Goal: Complete application form

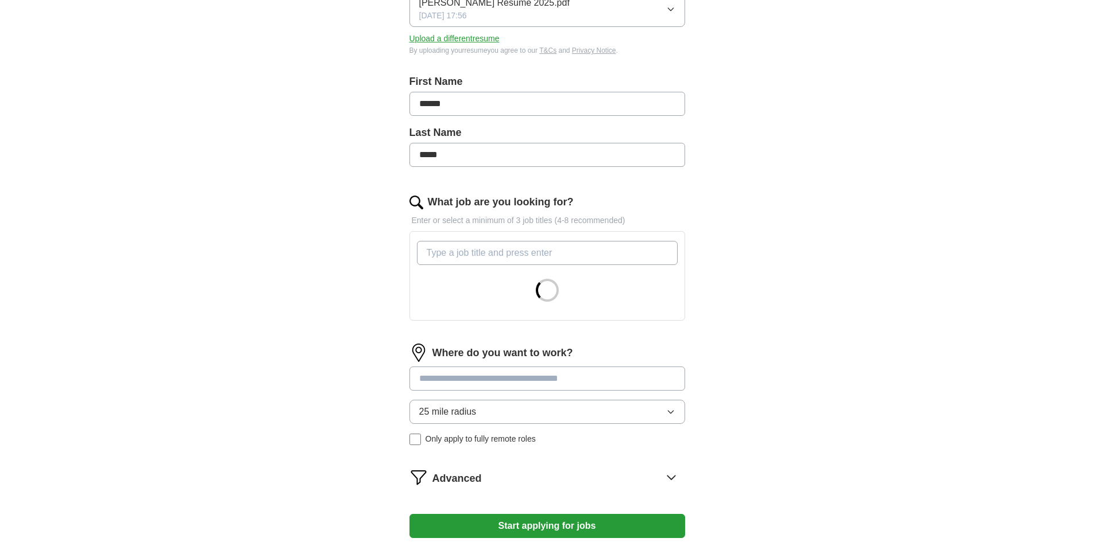
scroll to position [230, 0]
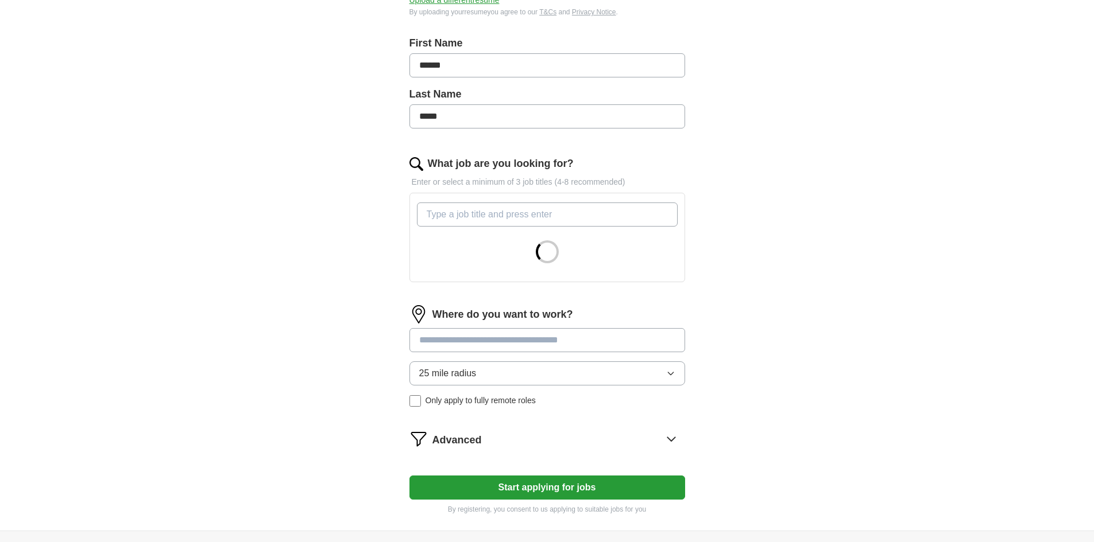
click at [451, 222] on input "What job are you looking for?" at bounding box center [547, 215] width 261 height 24
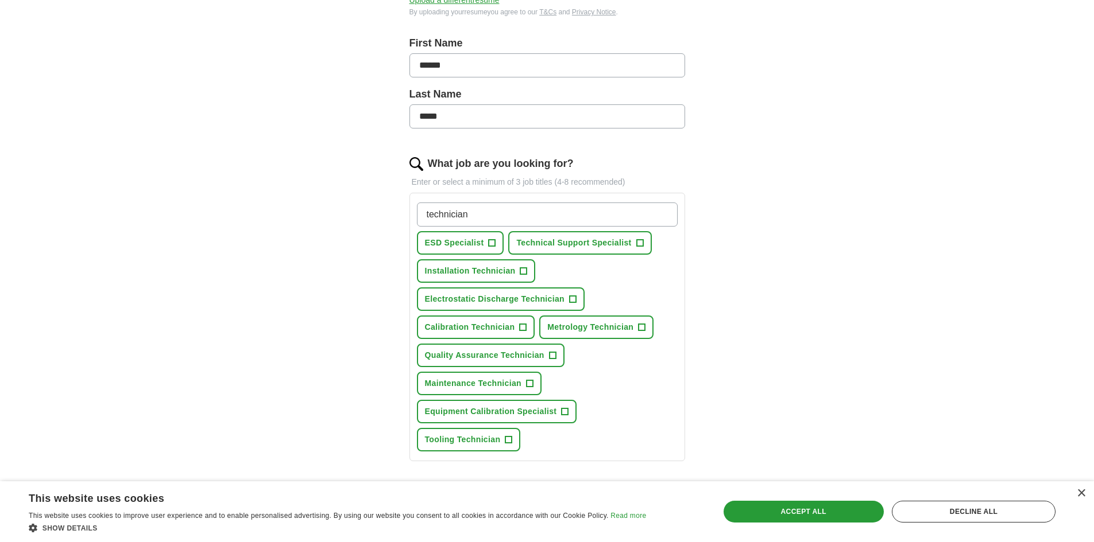
type input "technician"
click at [486, 247] on button "ESD Specialist +" at bounding box center [460, 243] width 87 height 24
click at [625, 245] on span "Technical Support Specialist" at bounding box center [573, 243] width 115 height 12
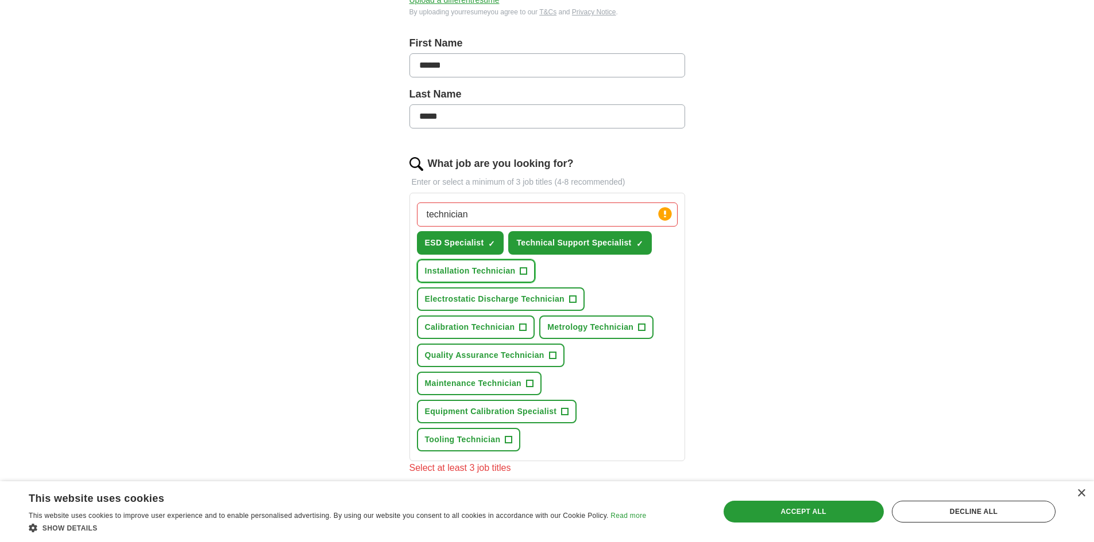
click at [525, 271] on span "+" at bounding box center [523, 271] width 7 height 9
click at [535, 303] on span "Electrostatic Discharge Technician" at bounding box center [495, 299] width 140 height 12
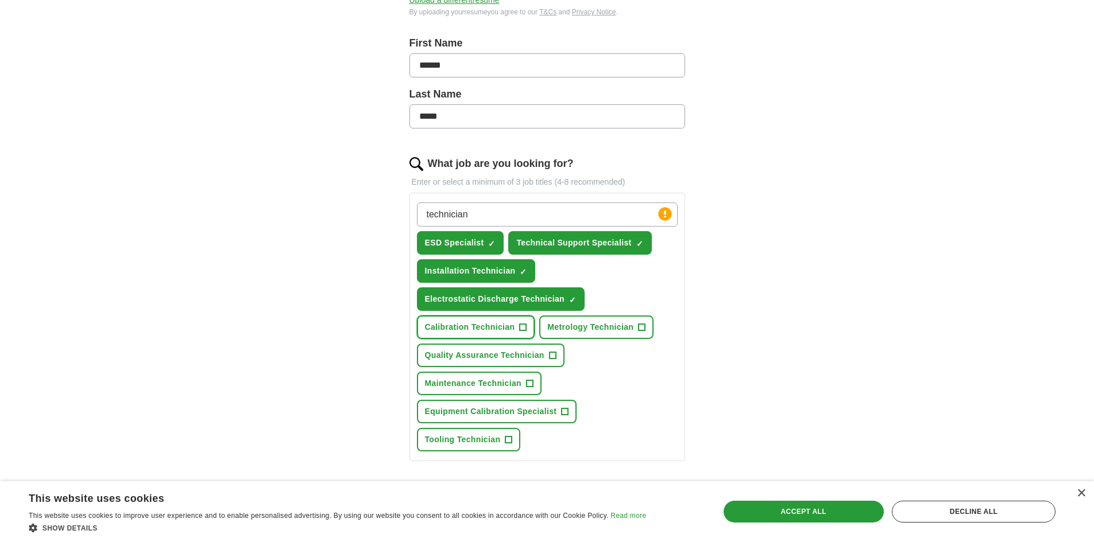
click at [501, 325] on span "Calibration Technician" at bounding box center [470, 327] width 90 height 12
click at [586, 327] on span "Metrology Technician" at bounding box center [590, 327] width 86 height 12
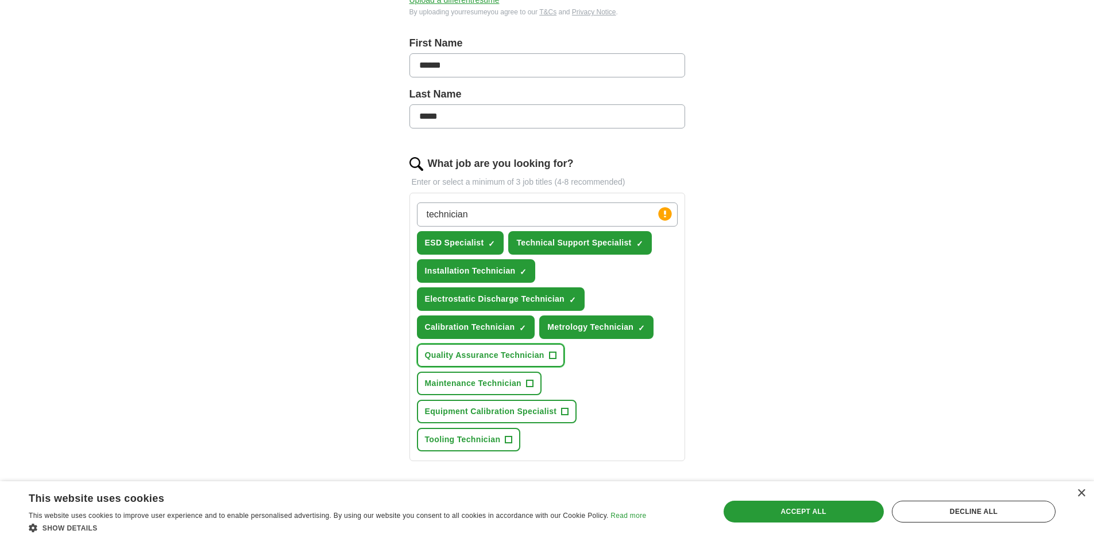
click at [525, 357] on span "Quality Assurance Technician" at bounding box center [484, 356] width 119 height 12
click at [501, 382] on span "Maintenance Technician" at bounding box center [473, 384] width 96 height 12
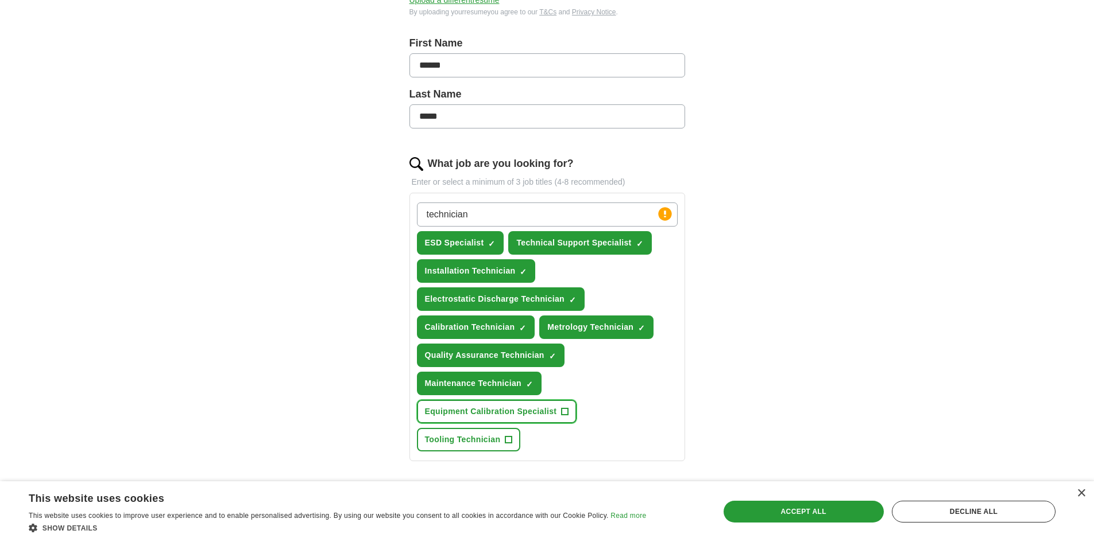
click at [494, 416] on span "Equipment Calibration Specialist" at bounding box center [491, 412] width 132 height 12
click at [486, 443] on span "Tooling Technician" at bounding box center [463, 440] width 76 height 12
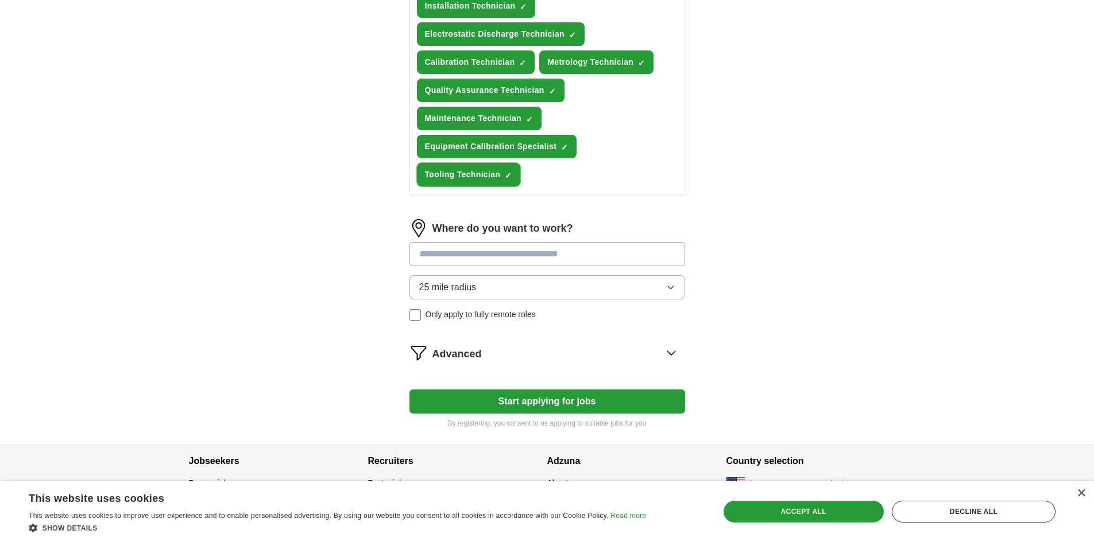
scroll to position [513, 0]
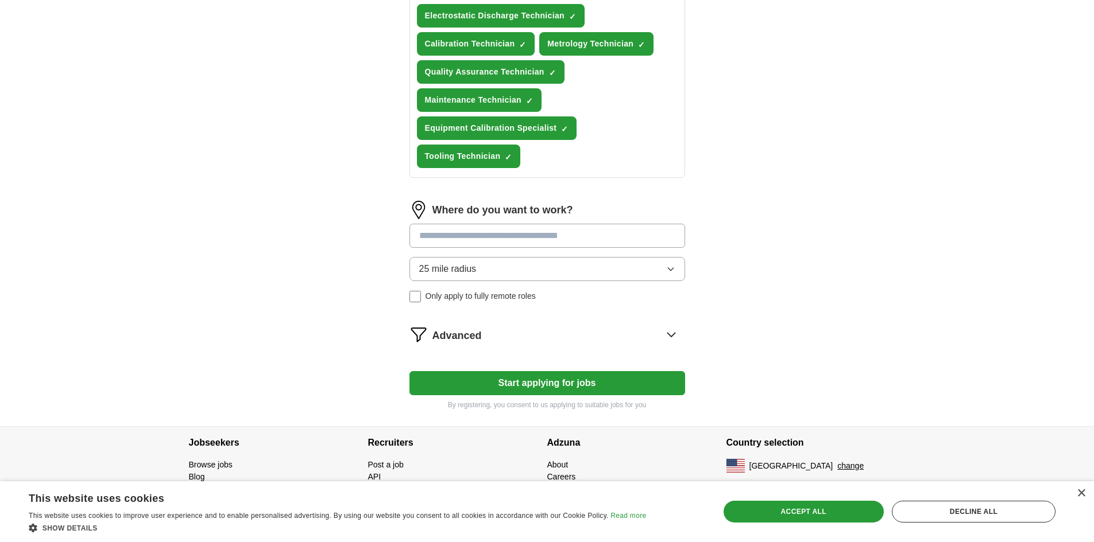
click at [469, 239] on input at bounding box center [547, 236] width 276 height 24
click at [483, 273] on div "Where do you want to work? 25 mile radius Only apply to fully remote roles" at bounding box center [547, 256] width 276 height 111
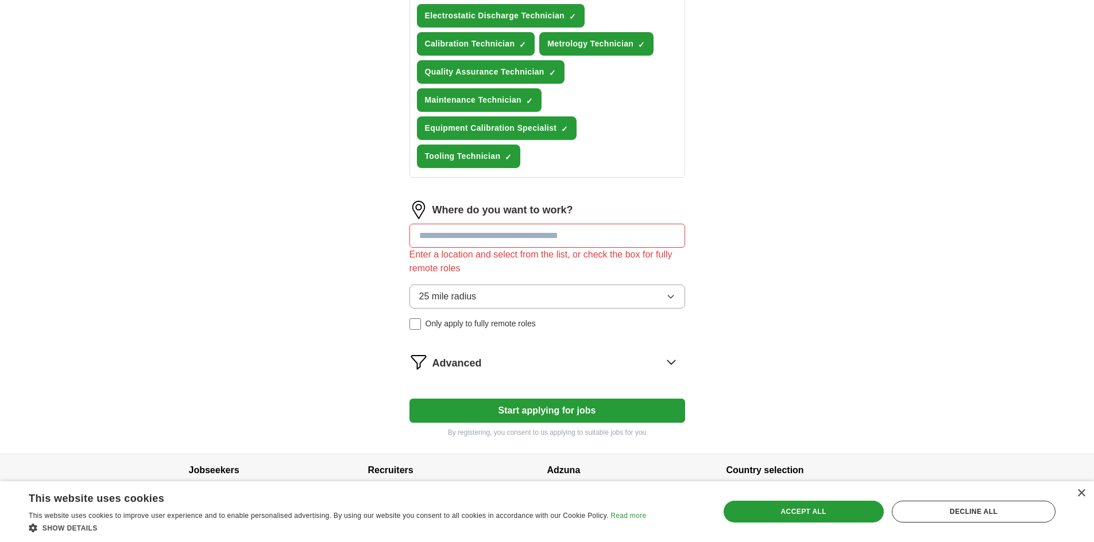
click at [502, 303] on button "25 mile radius" at bounding box center [547, 297] width 276 height 24
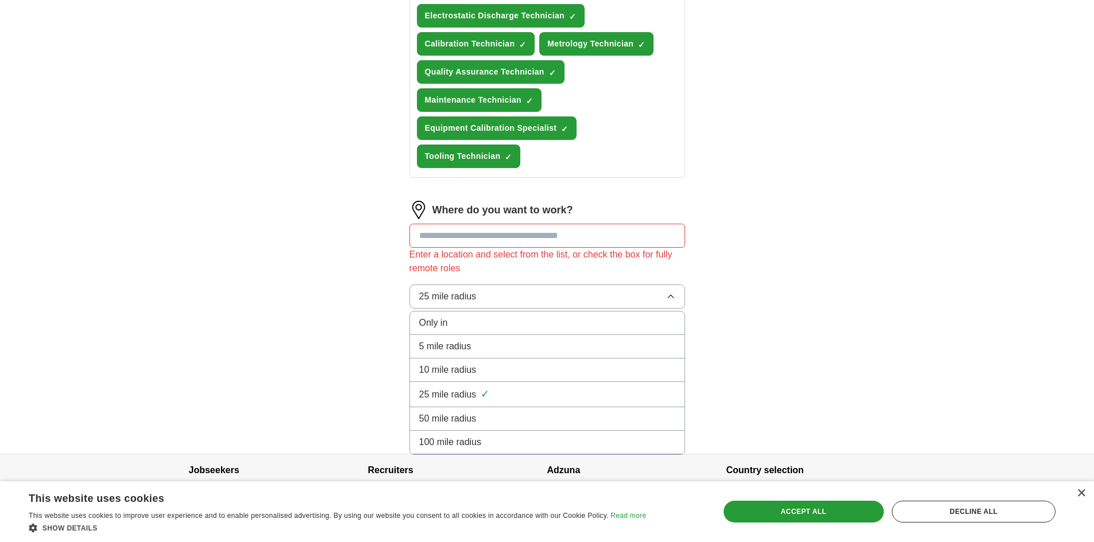
click at [498, 417] on div "50 mile radius" at bounding box center [547, 419] width 256 height 14
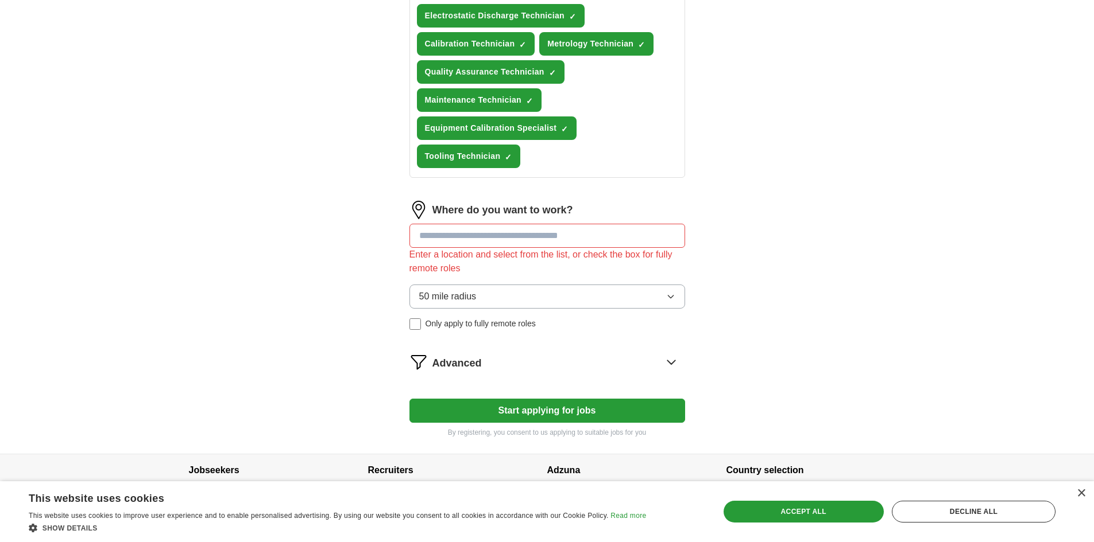
click at [476, 303] on button "50 mile radius" at bounding box center [547, 297] width 276 height 24
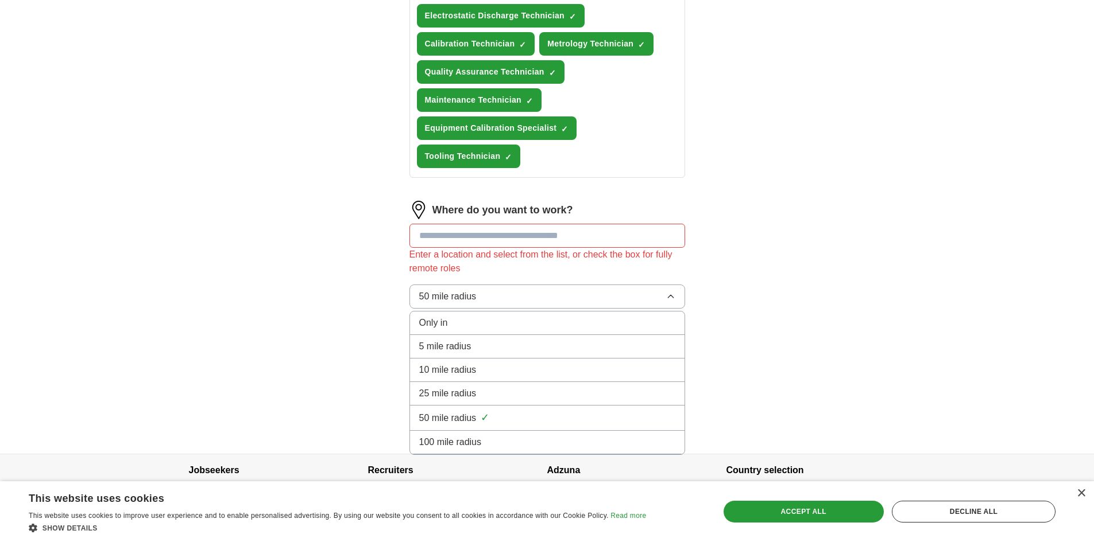
click at [475, 393] on span "25 mile radius" at bounding box center [447, 394] width 57 height 14
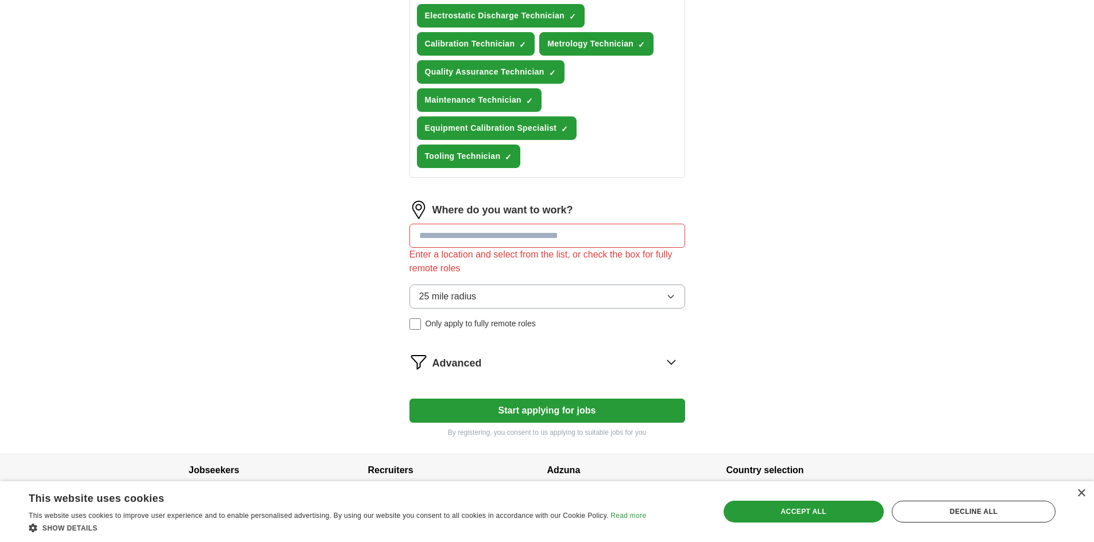
click at [433, 241] on input at bounding box center [547, 236] width 276 height 24
type input "*******"
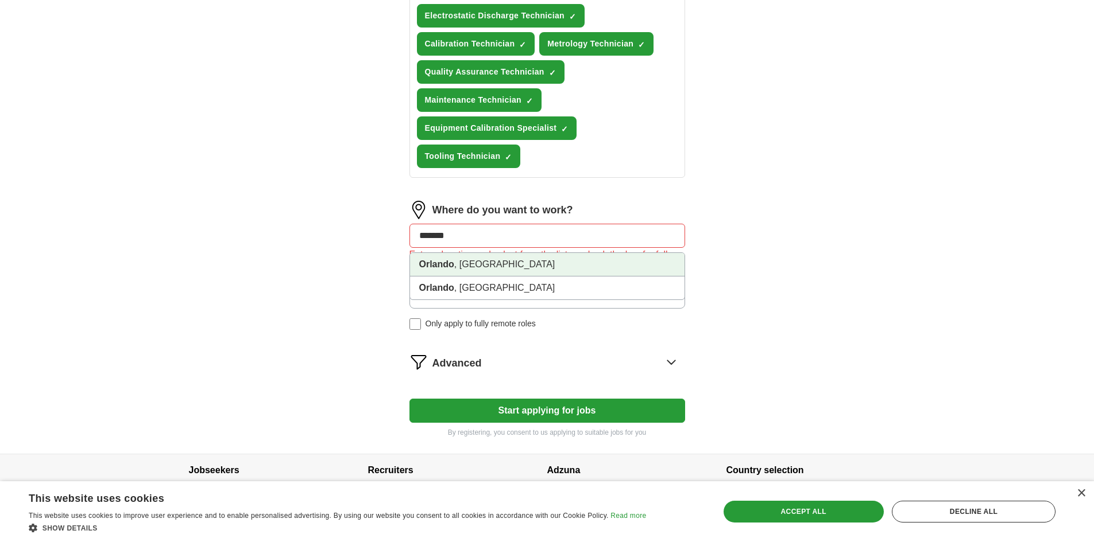
click at [455, 267] on li "[GEOGRAPHIC_DATA] , [GEOGRAPHIC_DATA]" at bounding box center [547, 265] width 274 height 24
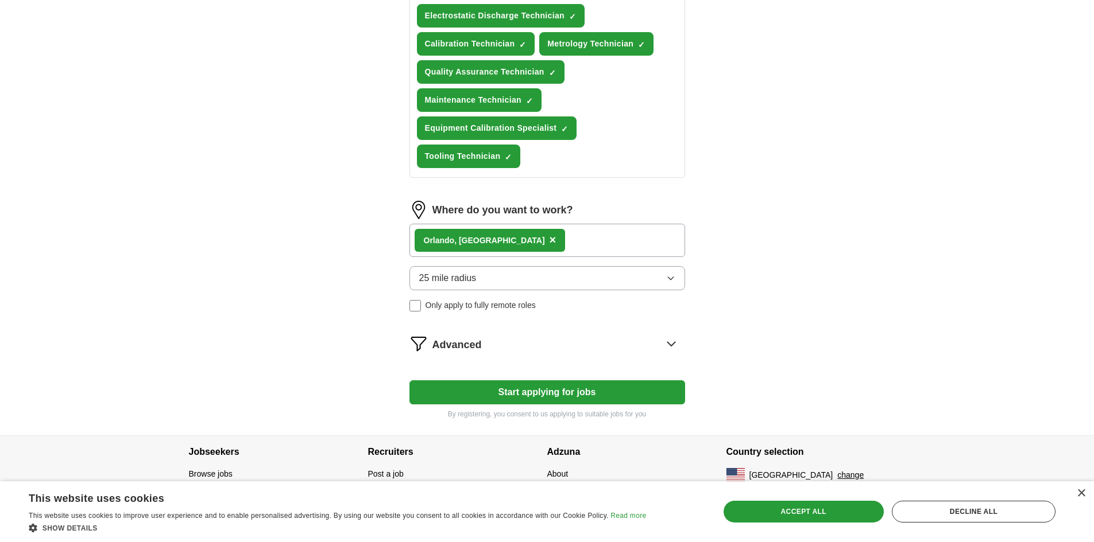
click at [466, 334] on form "Select a resume [PERSON_NAME] Resume 2025.pdf [DATE] 17:56 Upload a different r…" at bounding box center [547, 32] width 276 height 776
click at [499, 391] on button "Start applying for jobs" at bounding box center [547, 393] width 276 height 24
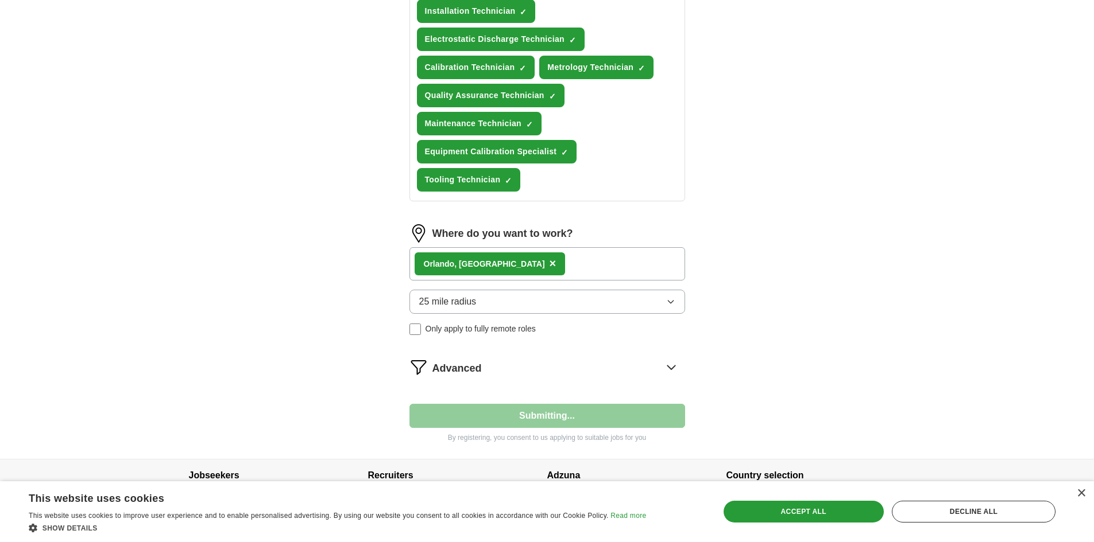
select select "**"
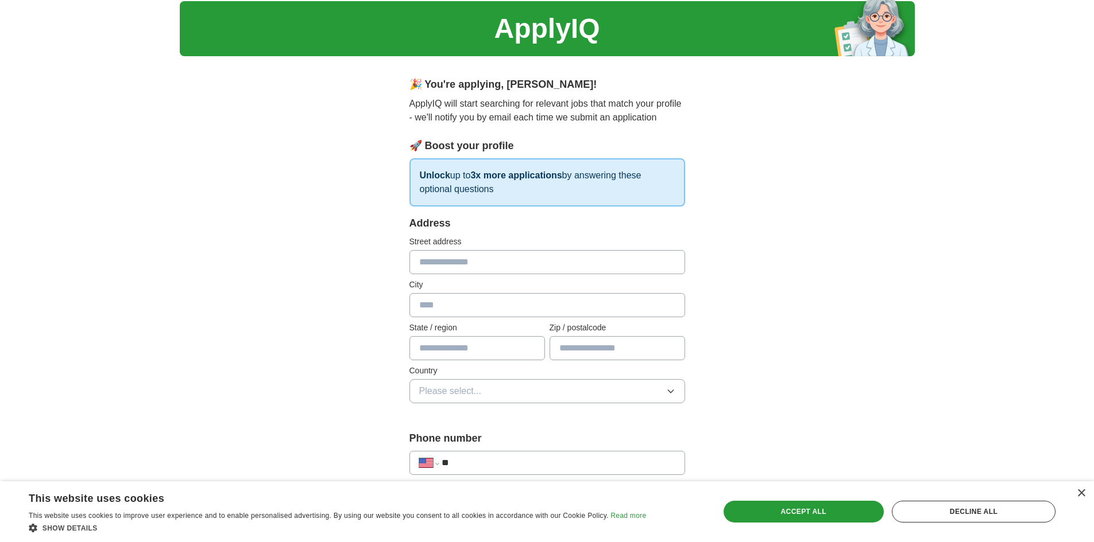
scroll to position [0, 0]
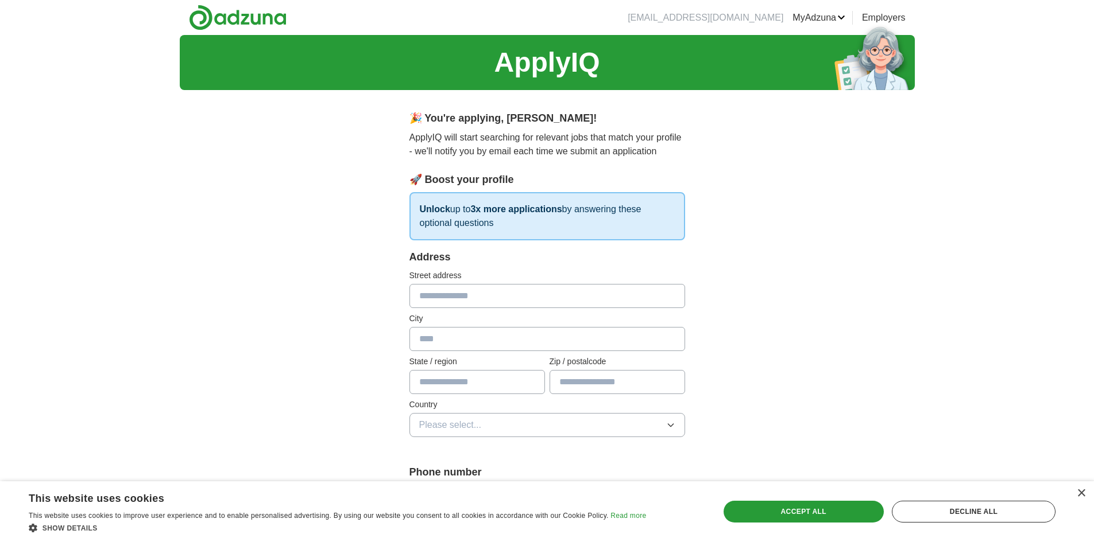
click at [489, 297] on input "text" at bounding box center [547, 296] width 276 height 24
type input "**********"
type input "*******"
type input "**"
type input "*****"
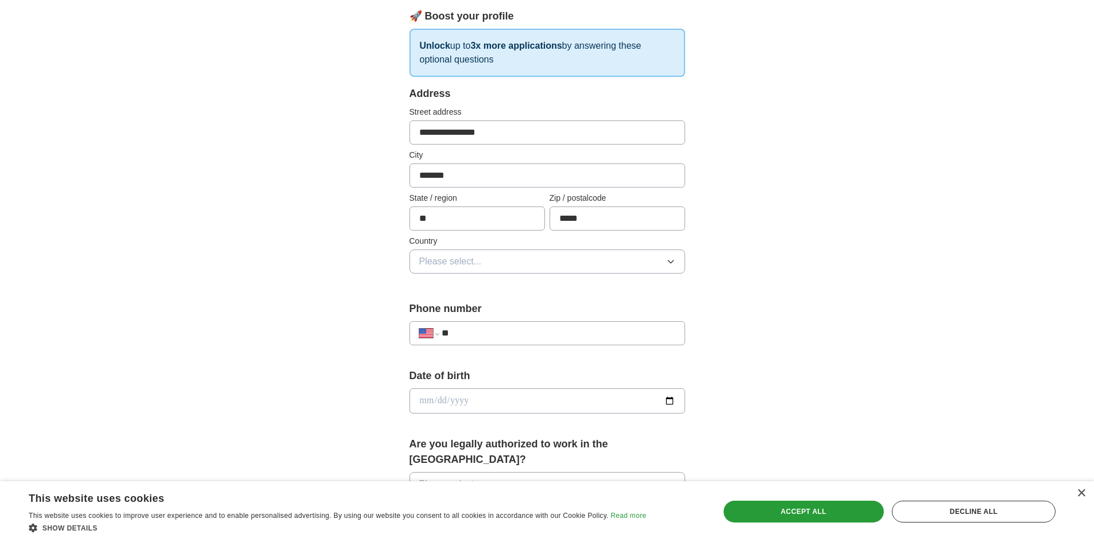
scroll to position [172, 0]
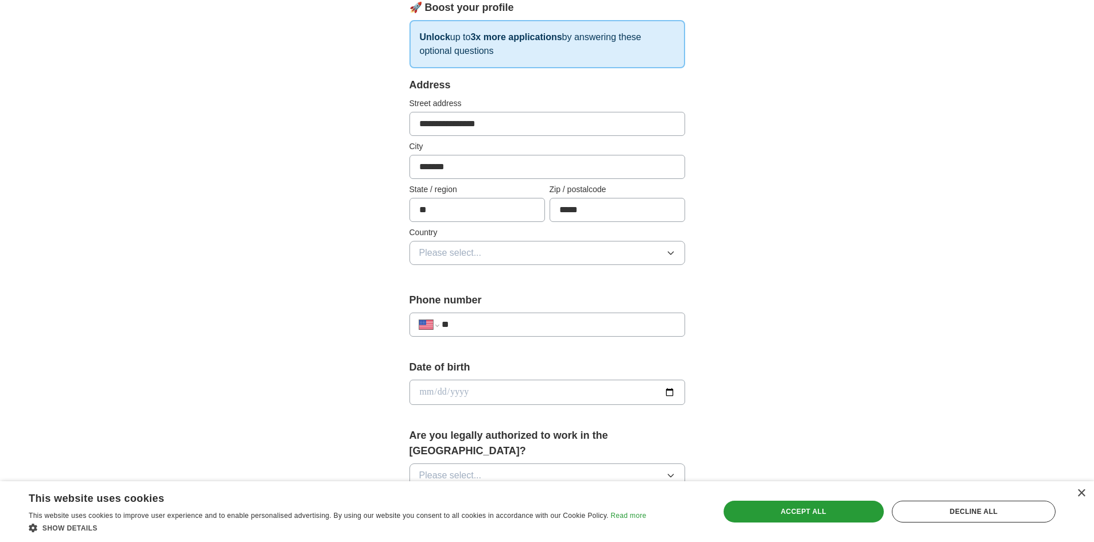
click at [496, 251] on button "Please select..." at bounding box center [547, 253] width 276 height 24
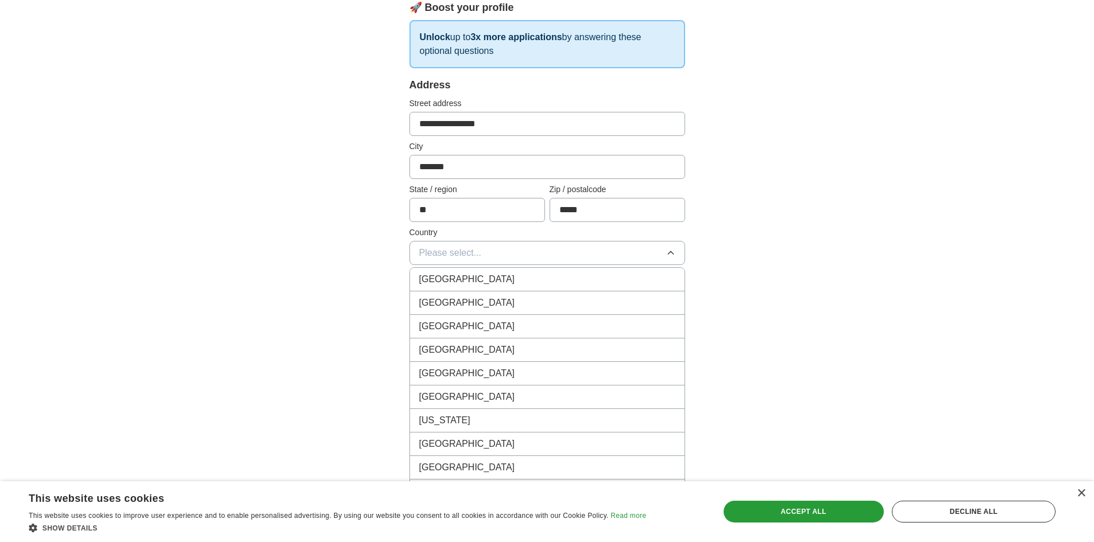
click at [474, 303] on span "[GEOGRAPHIC_DATA]" at bounding box center [467, 303] width 96 height 14
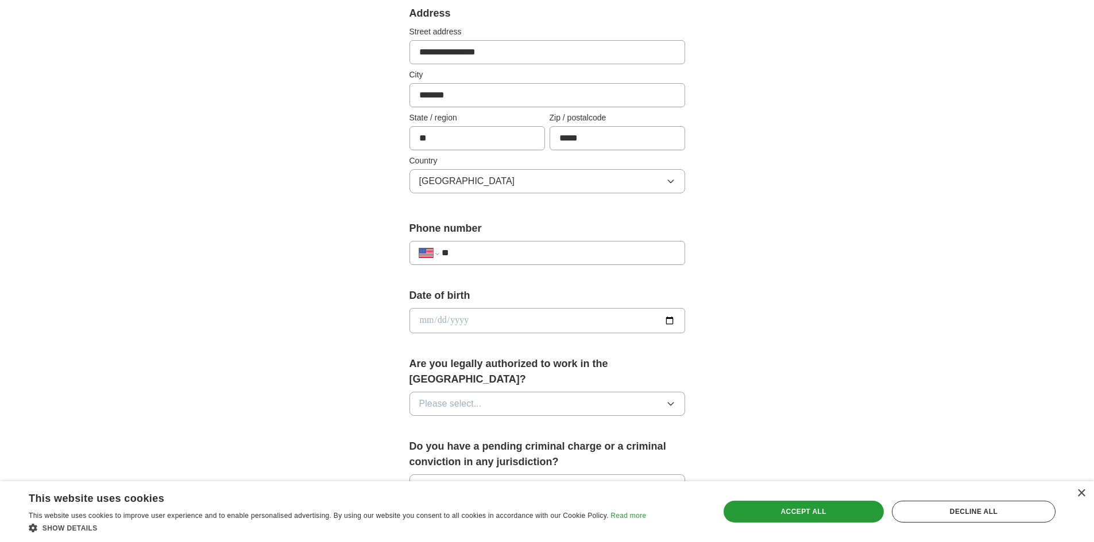
scroll to position [287, 0]
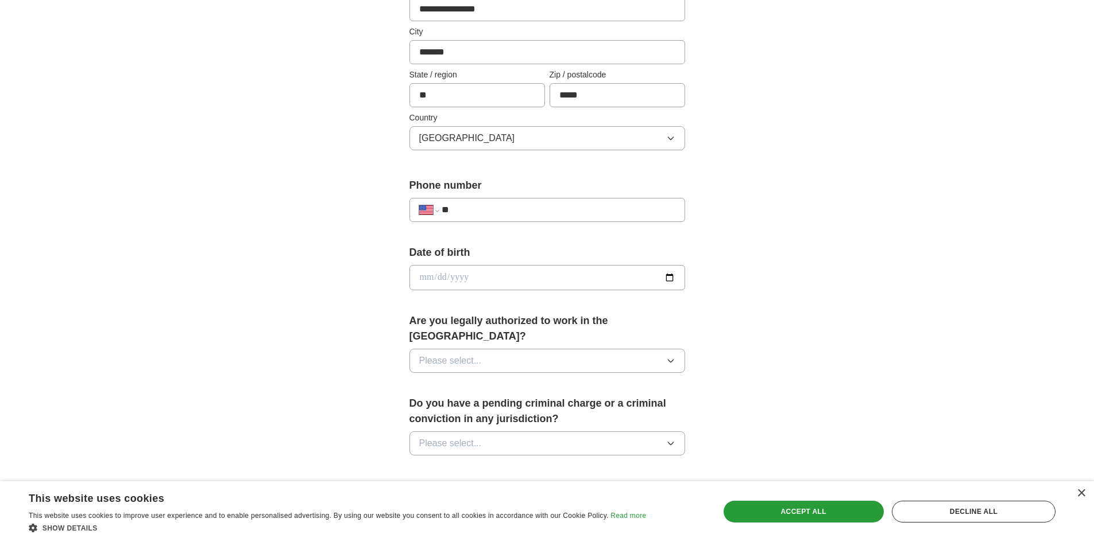
click at [484, 217] on div "**********" at bounding box center [547, 210] width 276 height 24
click at [482, 214] on input "**" at bounding box center [557, 210] width 233 height 14
type input "**********"
click at [499, 277] on input "date" at bounding box center [547, 277] width 276 height 25
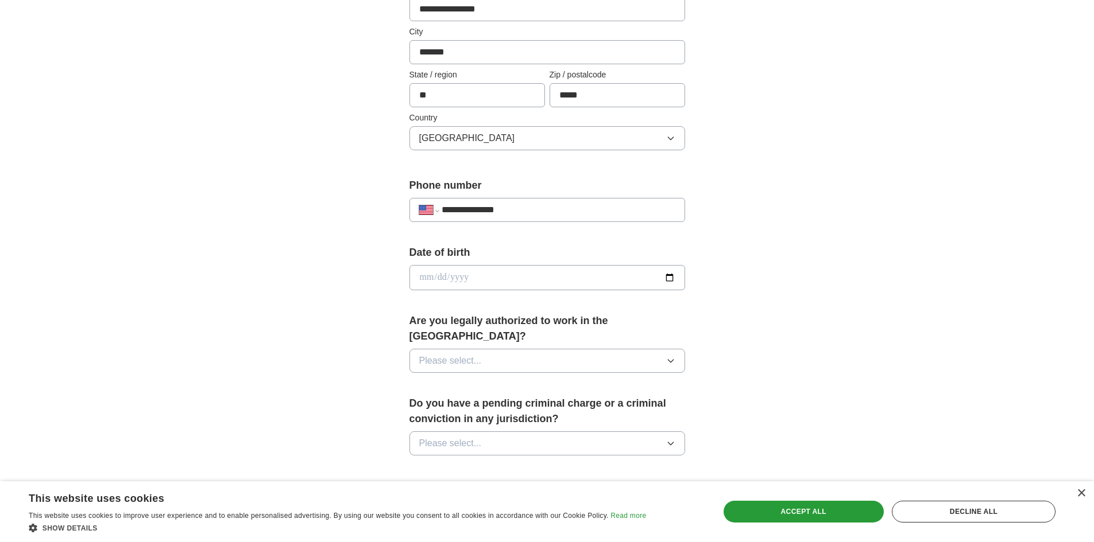
click at [480, 274] on input "date" at bounding box center [547, 277] width 276 height 25
type input "**********"
click at [493, 349] on button "Please select..." at bounding box center [547, 361] width 276 height 24
click at [472, 381] on div "Yes" at bounding box center [547, 388] width 256 height 14
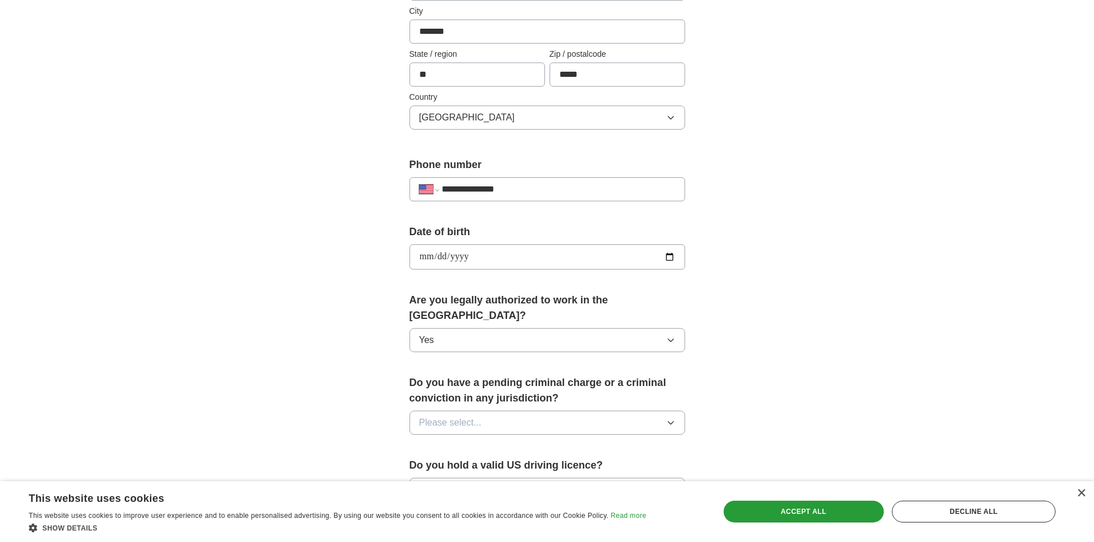
scroll to position [402, 0]
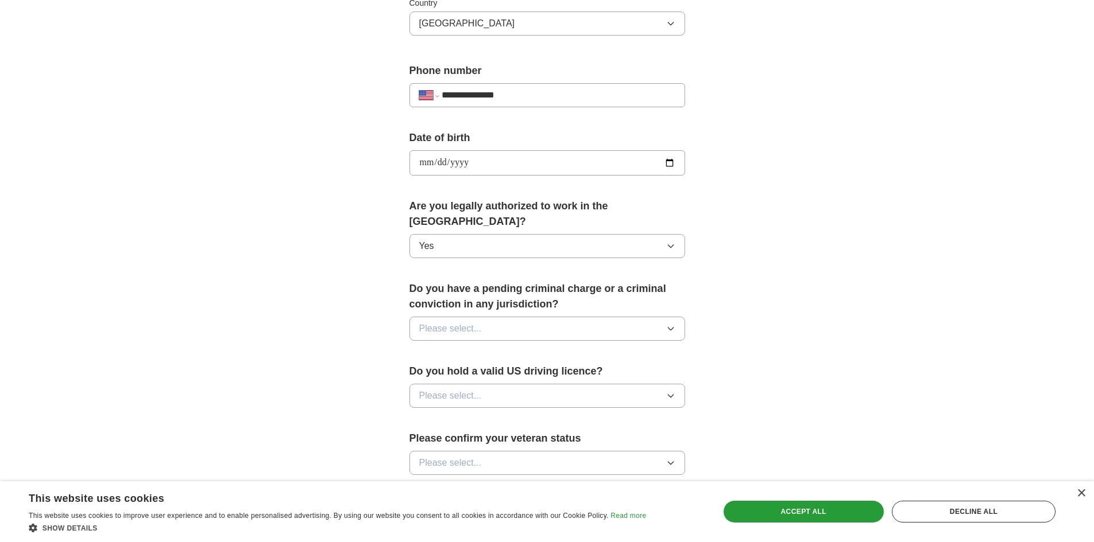
click at [507, 317] on button "Please select..." at bounding box center [547, 329] width 276 height 24
click at [451, 372] on div "No" at bounding box center [547, 379] width 256 height 14
click at [454, 389] on span "Please select..." at bounding box center [450, 396] width 63 height 14
click at [449, 411] on li "Yes" at bounding box center [547, 423] width 274 height 24
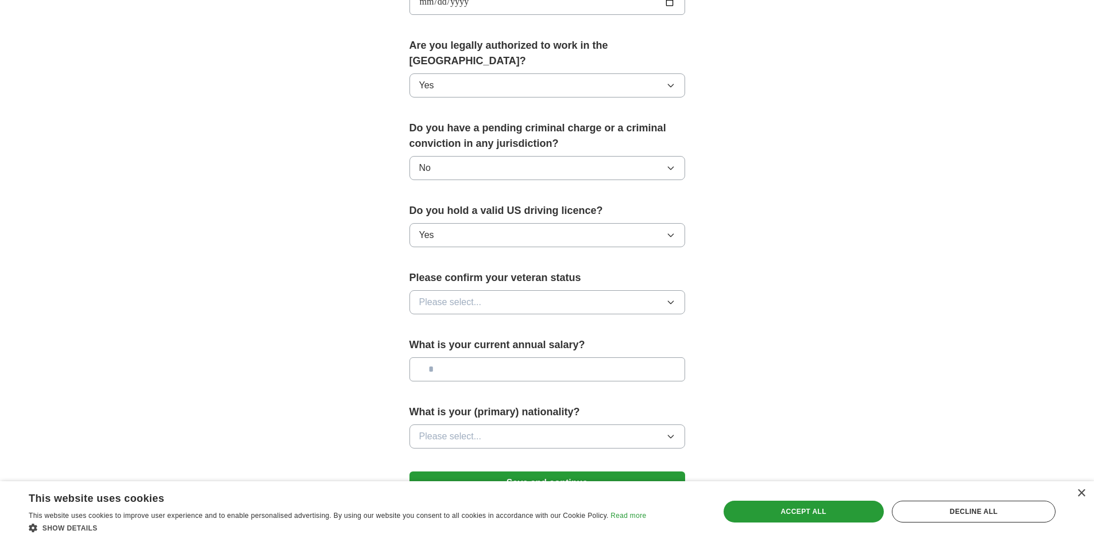
scroll to position [574, 0]
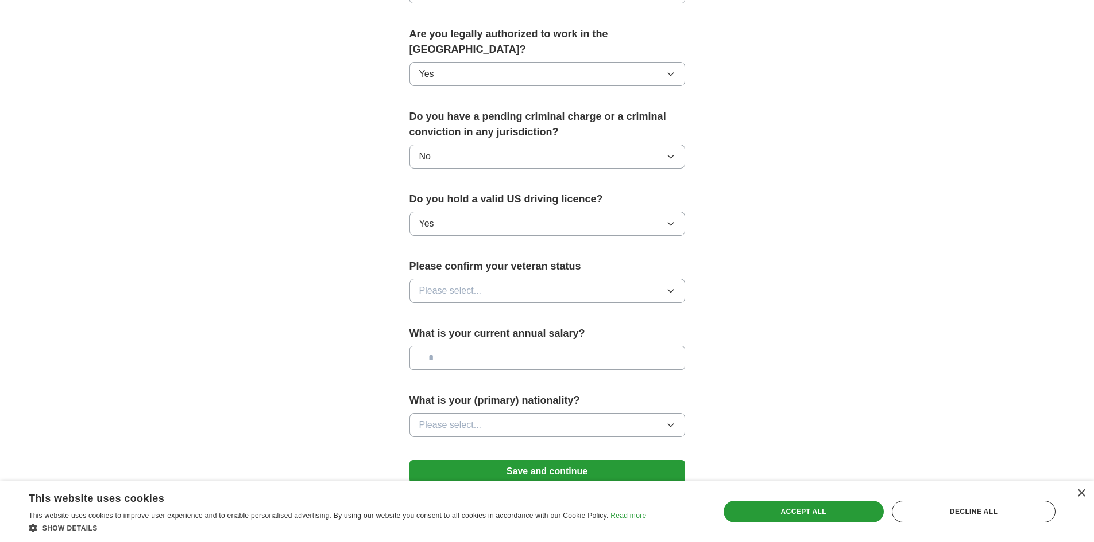
click at [485, 279] on button "Please select..." at bounding box center [547, 291] width 276 height 24
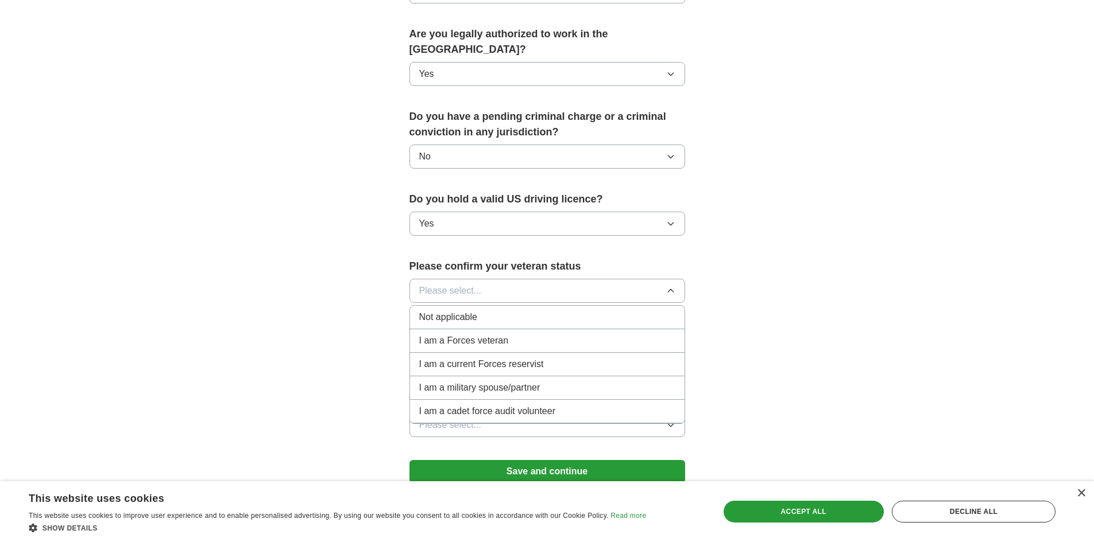
click at [476, 311] on span "Not applicable" at bounding box center [448, 318] width 58 height 14
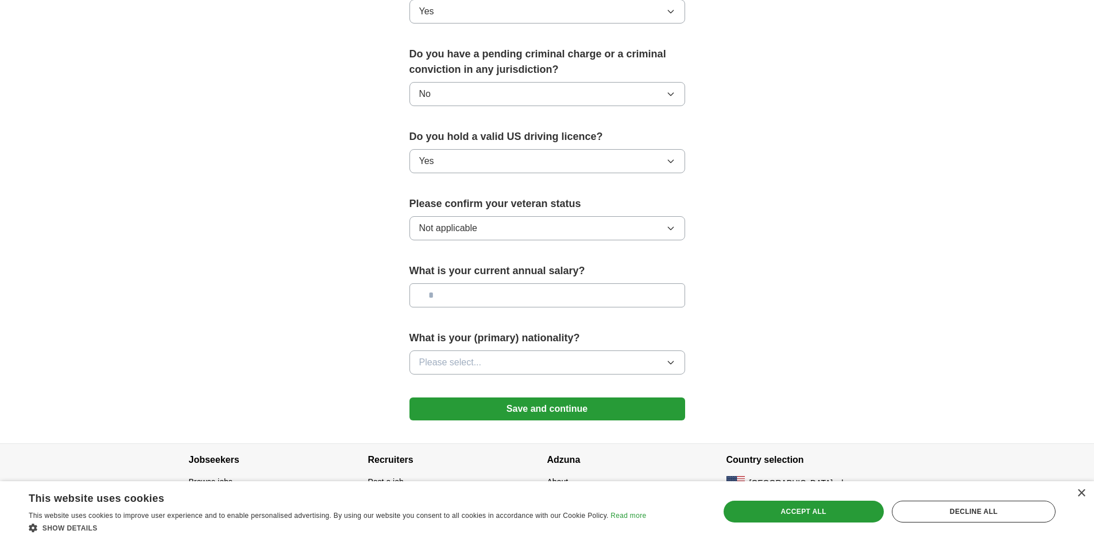
scroll to position [638, 0]
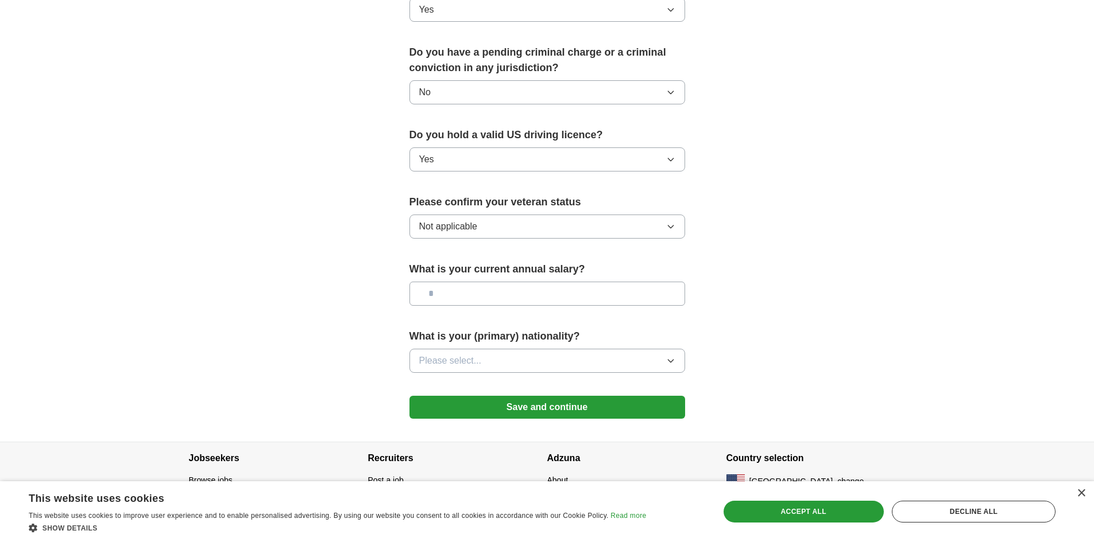
click at [470, 284] on input "text" at bounding box center [547, 294] width 276 height 24
type input "*******"
click at [460, 353] on button "Please select..." at bounding box center [547, 361] width 276 height 24
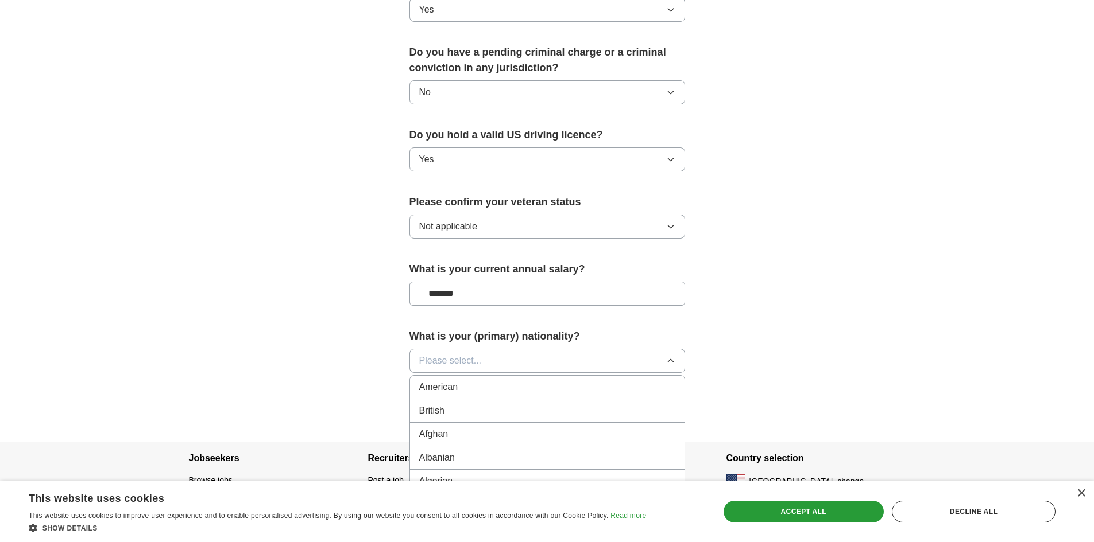
click at [452, 381] on span "American" at bounding box center [438, 388] width 39 height 14
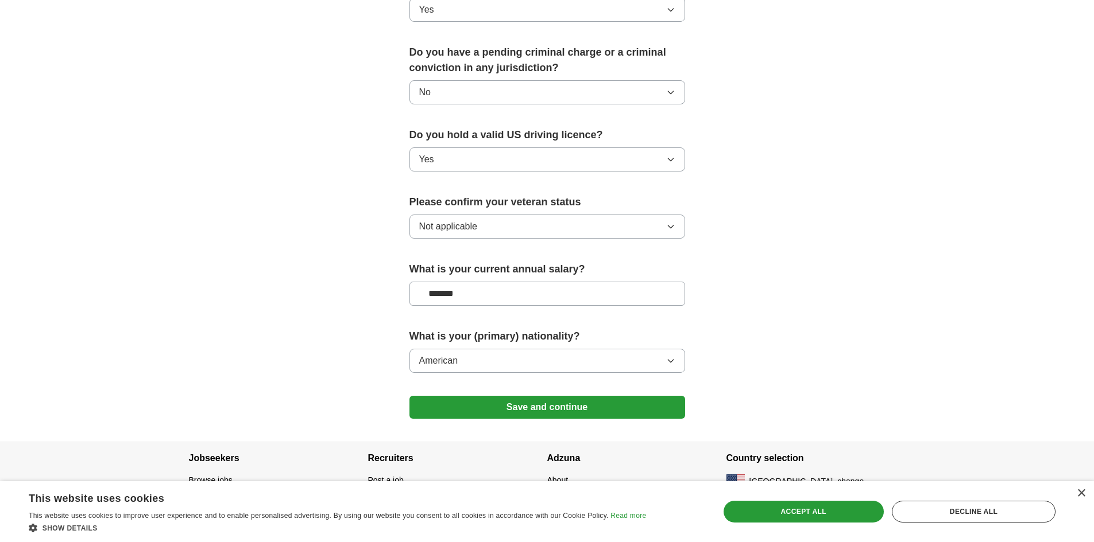
click at [486, 396] on button "Save and continue" at bounding box center [547, 407] width 276 height 23
